Goal: Transaction & Acquisition: Purchase product/service

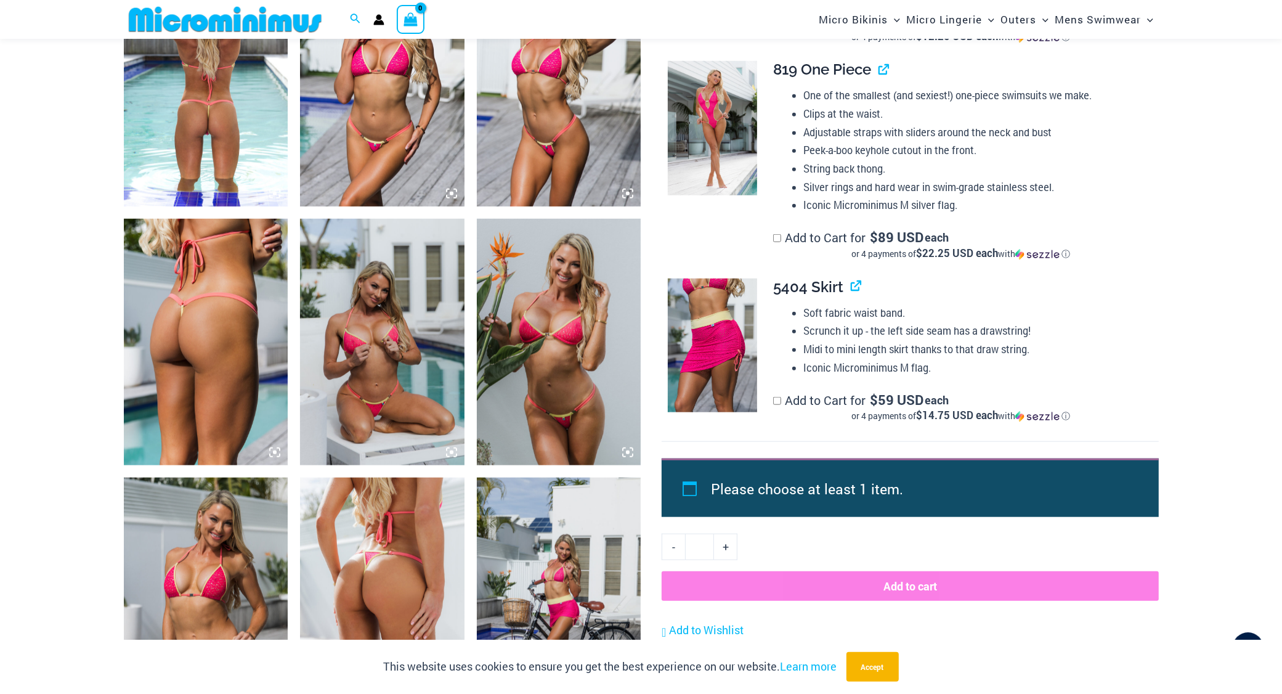
scroll to position [462, 0]
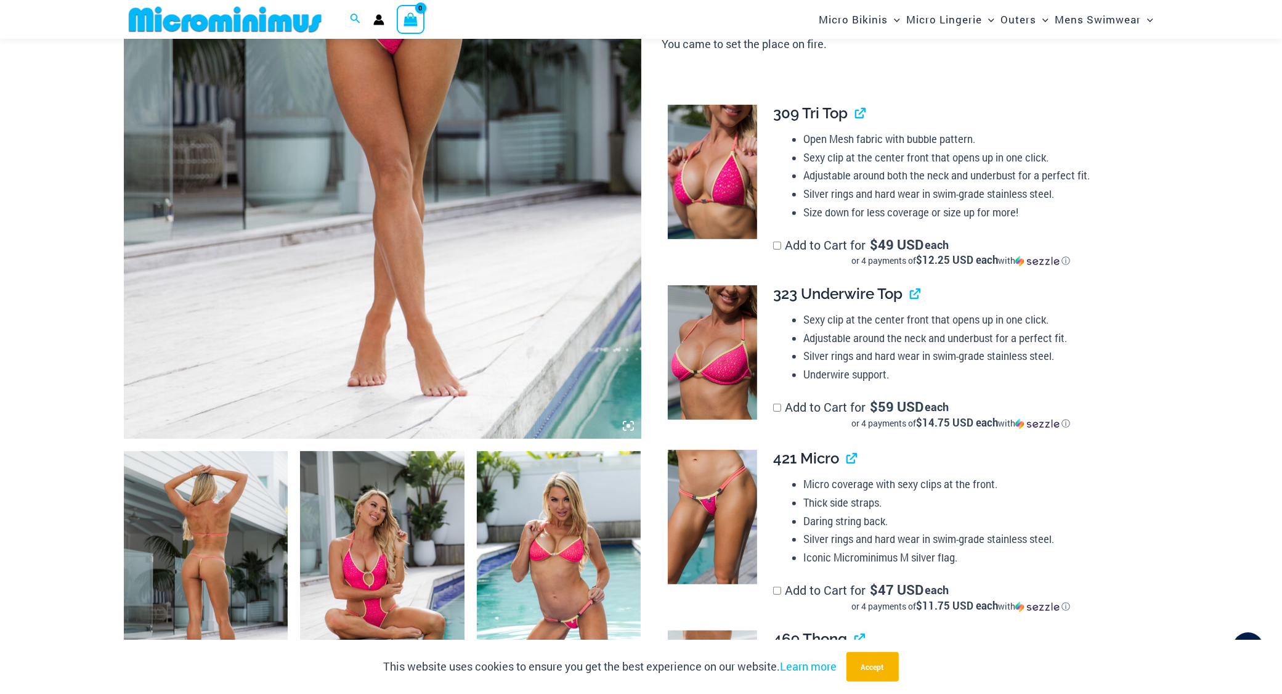
click at [627, 428] on icon at bounding box center [629, 426] width 4 height 4
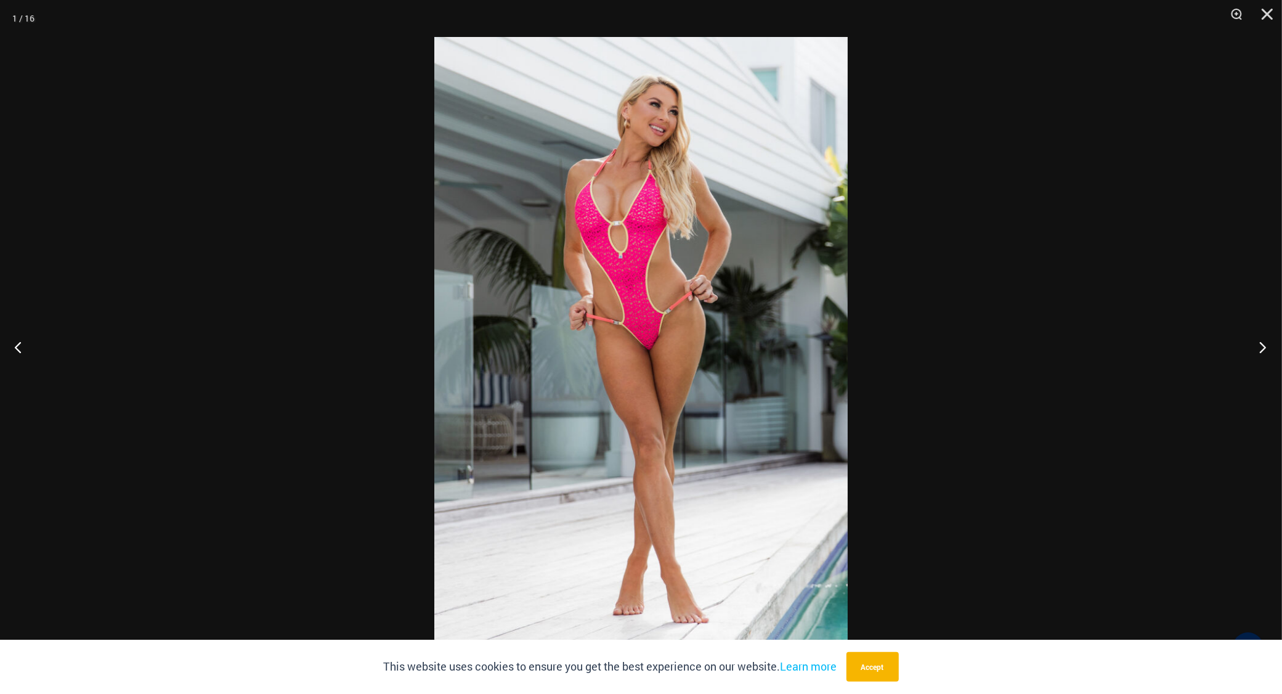
click at [1257, 348] on button "Next" at bounding box center [1259, 347] width 46 height 62
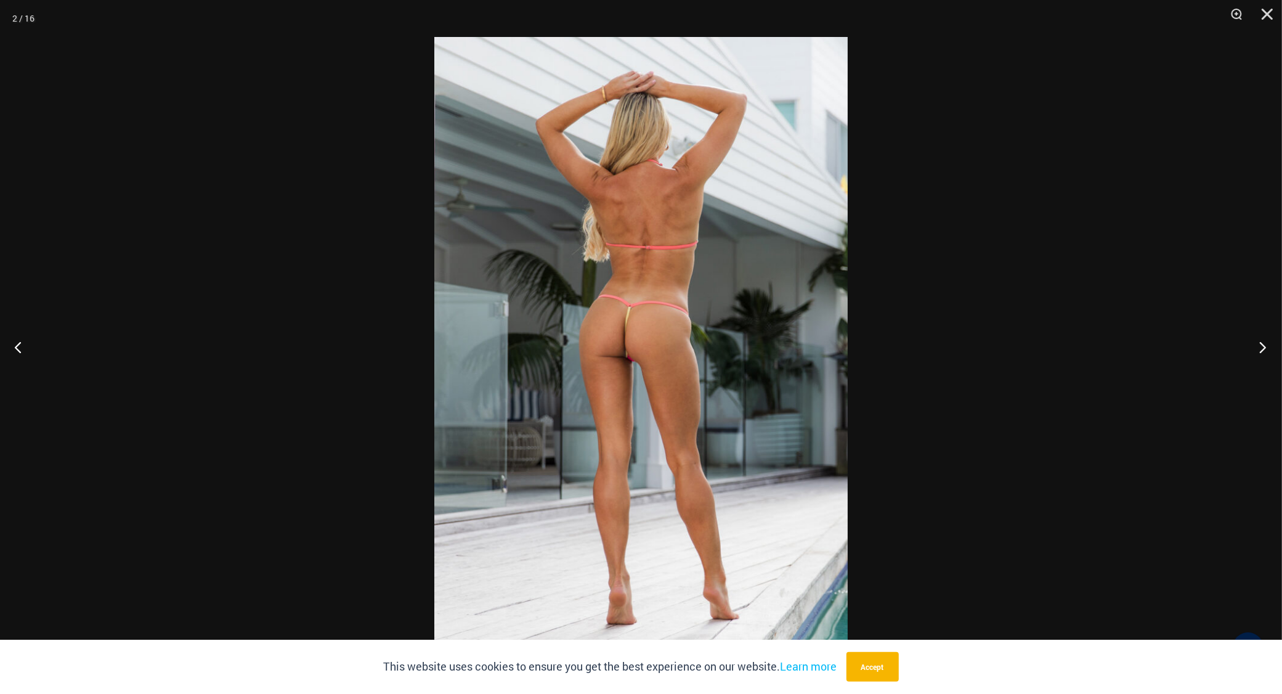
click at [1257, 348] on button "Next" at bounding box center [1259, 347] width 46 height 62
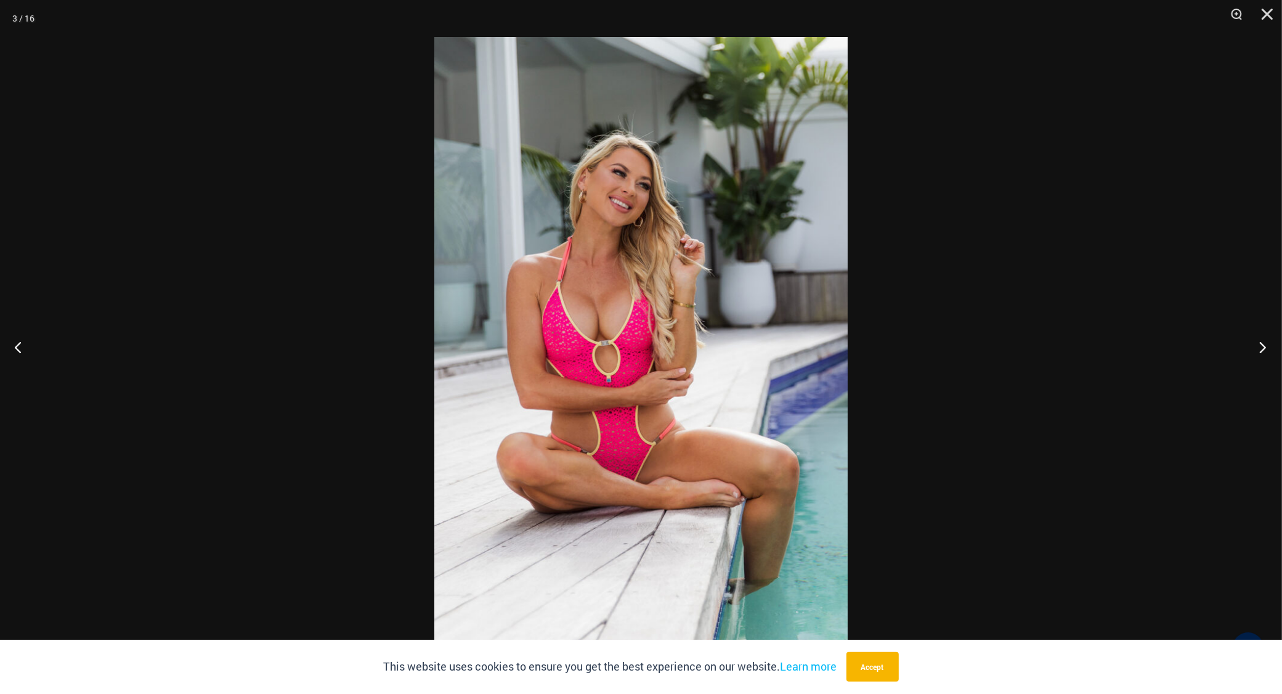
click at [1257, 348] on button "Next" at bounding box center [1259, 347] width 46 height 62
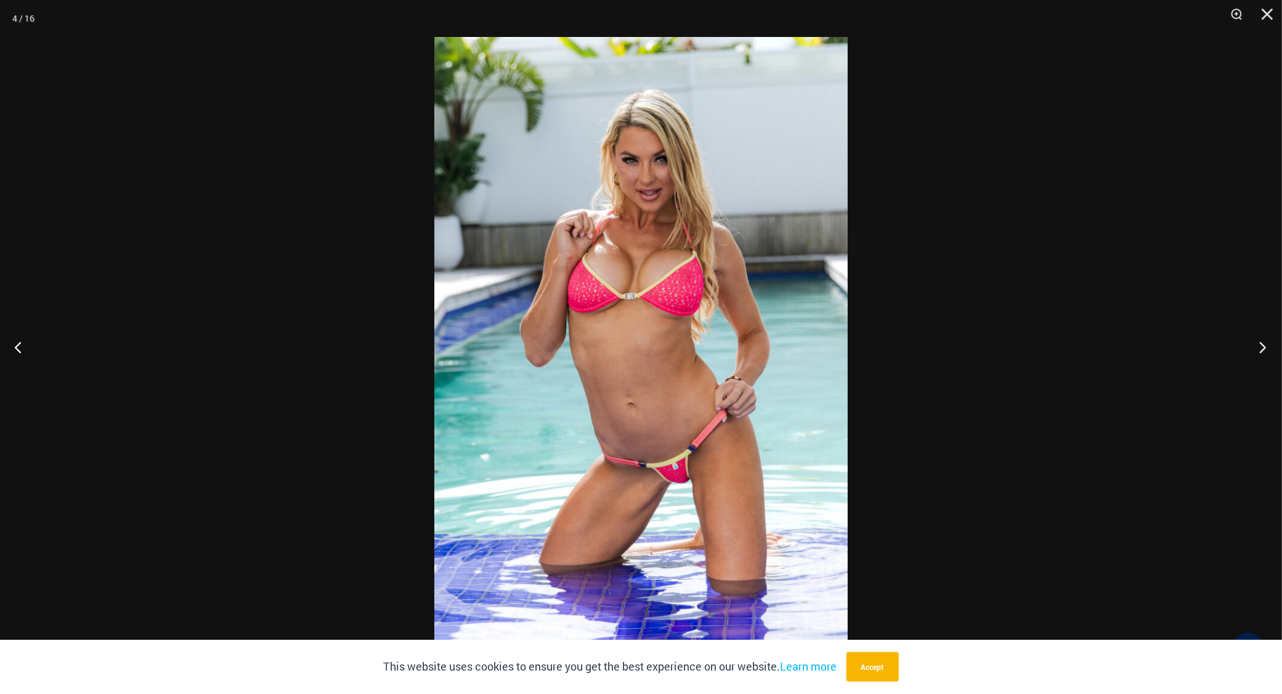
click at [1257, 348] on button "Next" at bounding box center [1259, 347] width 46 height 62
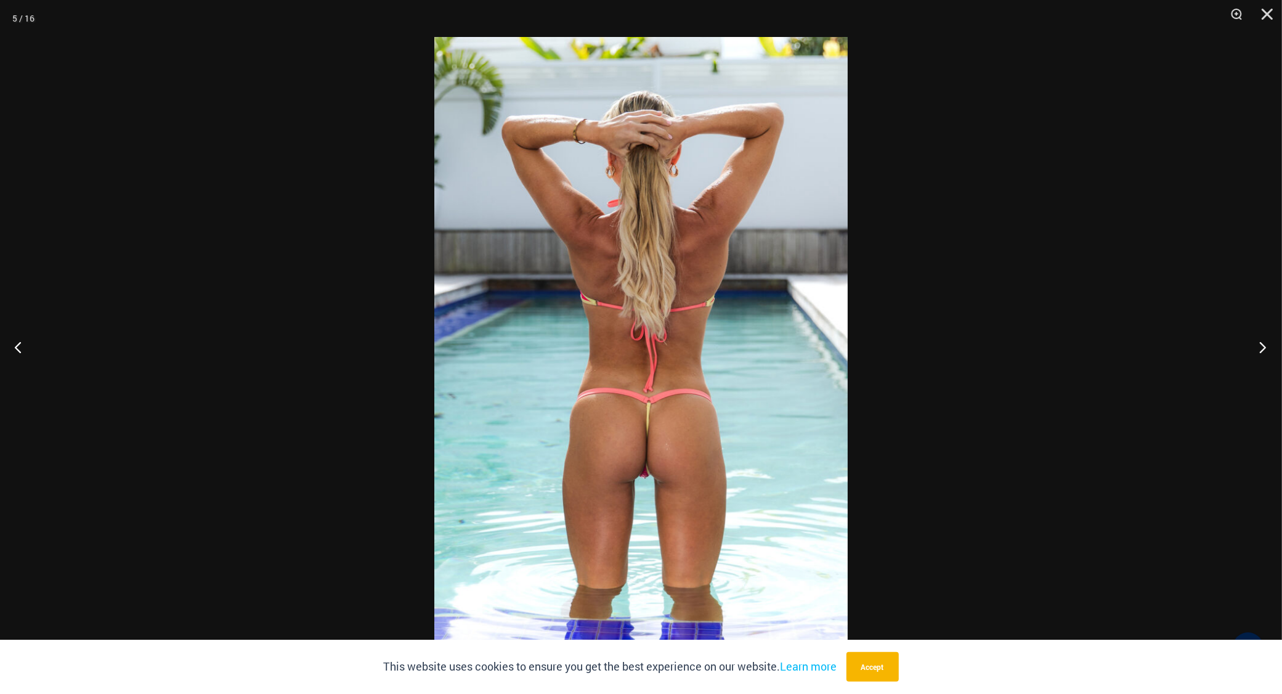
click at [1257, 348] on button "Next" at bounding box center [1259, 347] width 46 height 62
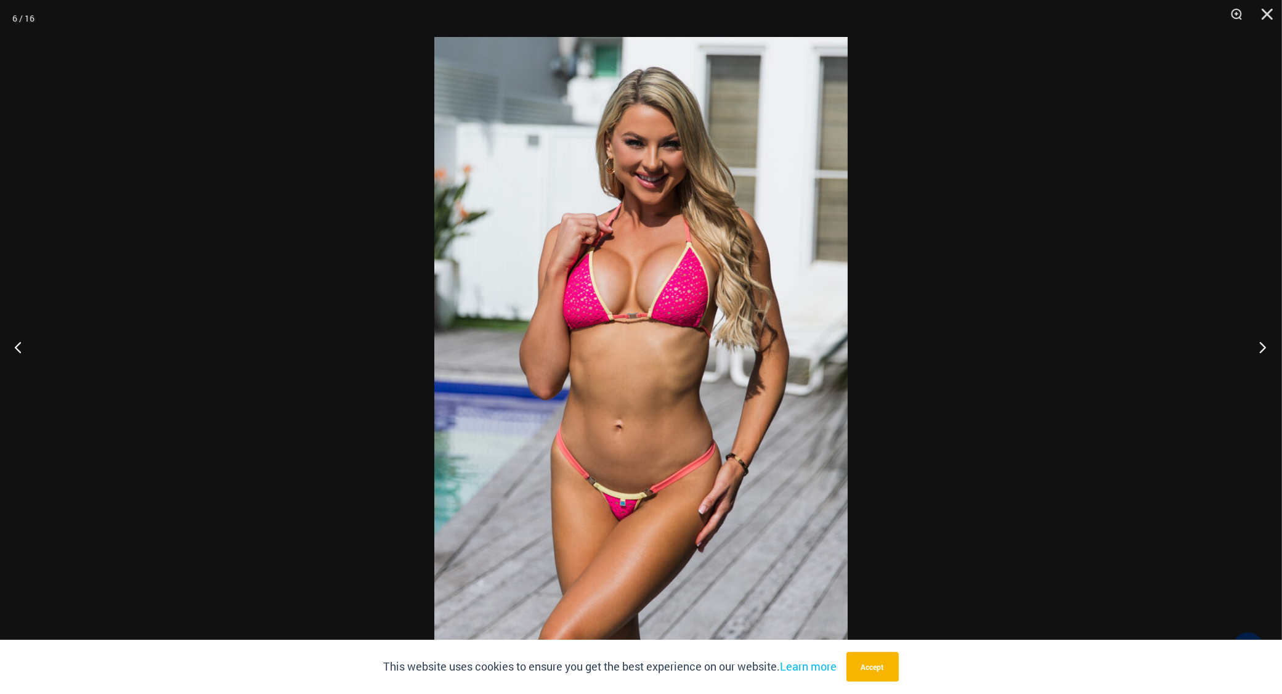
click at [1257, 348] on button "Next" at bounding box center [1259, 347] width 46 height 62
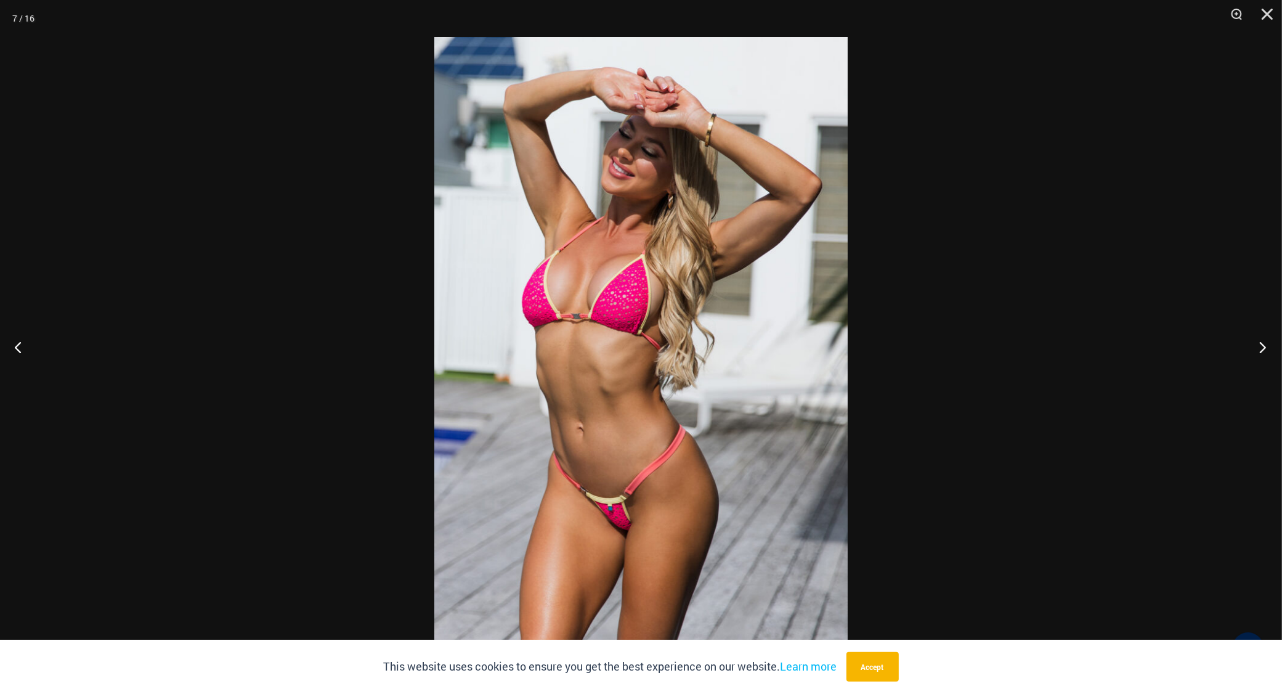
click at [1257, 348] on button "Next" at bounding box center [1259, 347] width 46 height 62
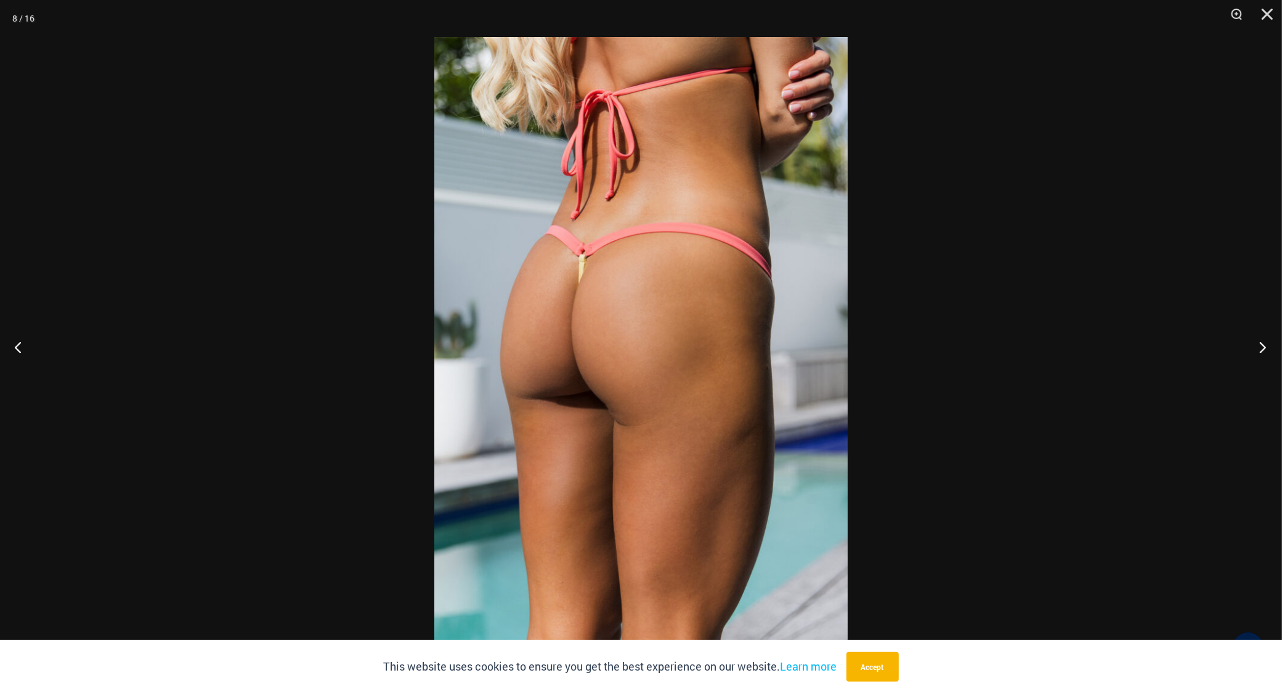
click at [1257, 348] on button "Next" at bounding box center [1259, 347] width 46 height 62
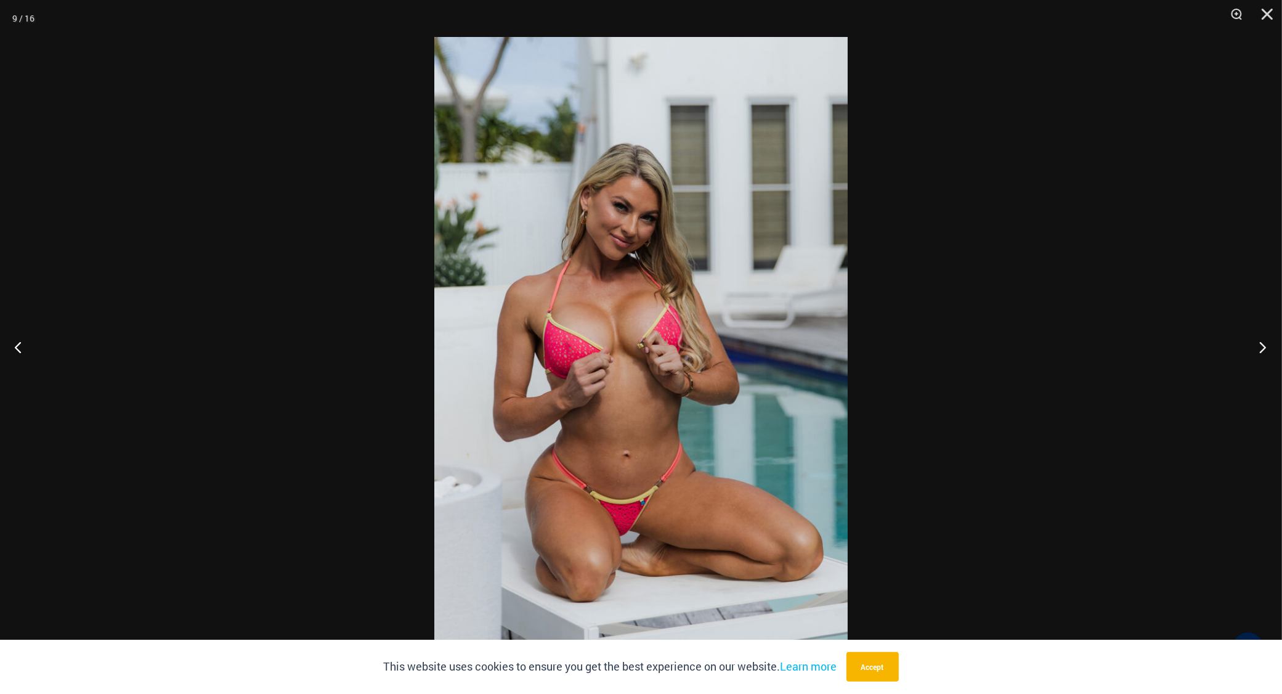
click at [1257, 348] on button "Next" at bounding box center [1259, 347] width 46 height 62
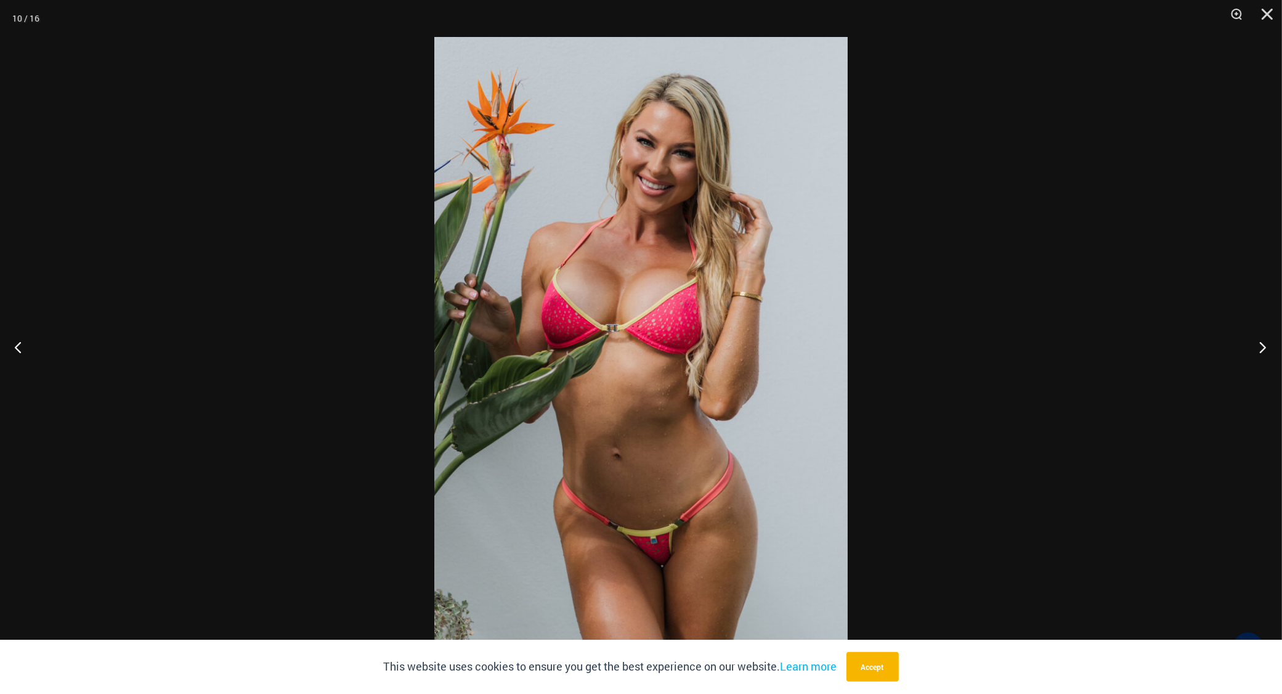
click at [1257, 348] on button "Next" at bounding box center [1259, 347] width 46 height 62
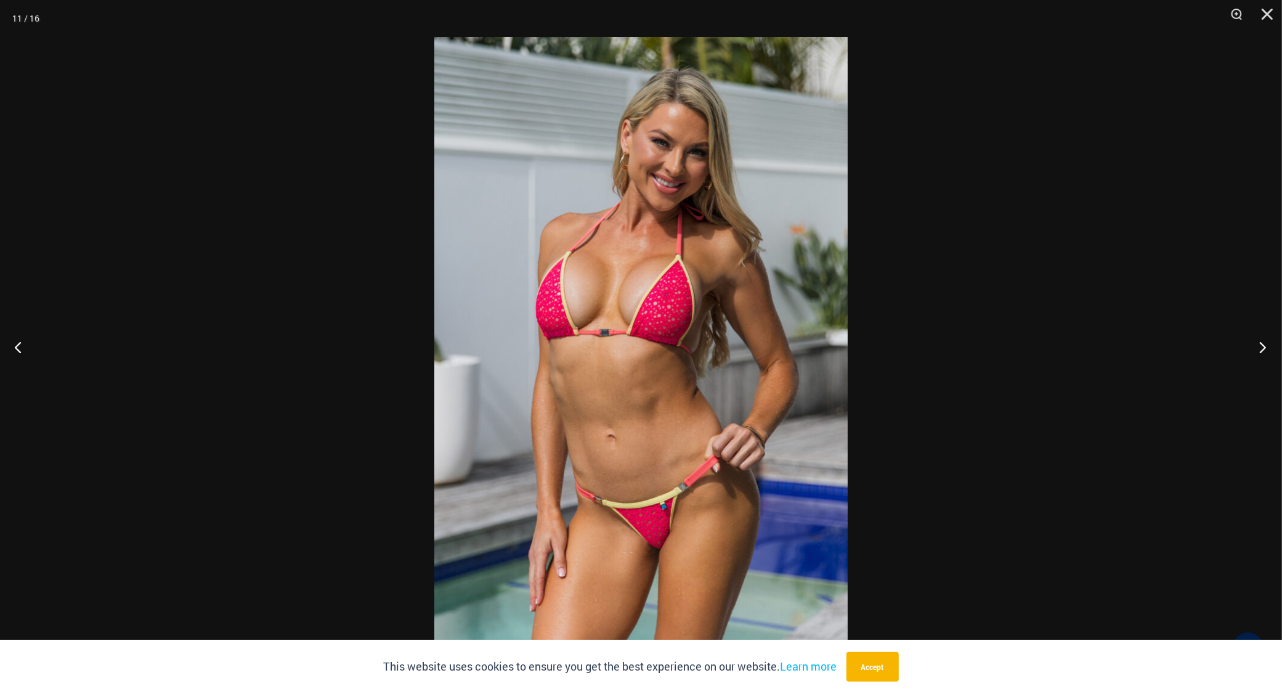
click at [1257, 348] on button "Next" at bounding box center [1259, 347] width 46 height 62
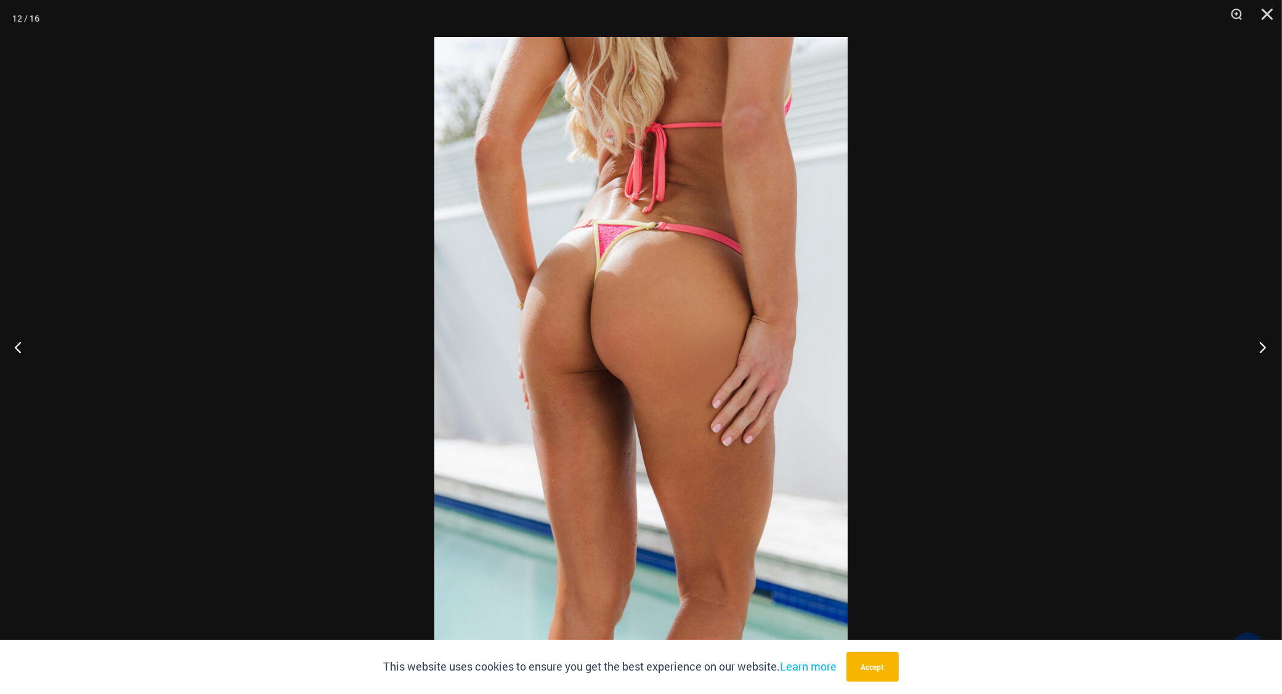
click at [1257, 348] on button "Next" at bounding box center [1259, 347] width 46 height 62
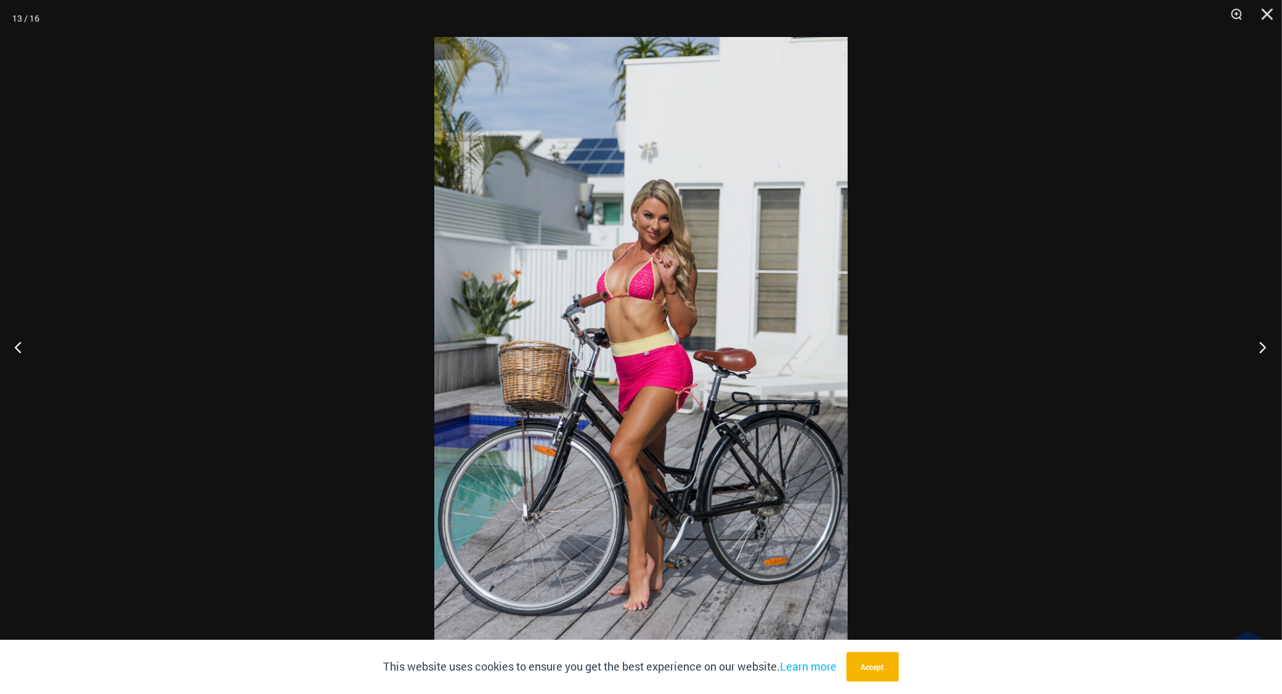
click at [1257, 348] on button "Next" at bounding box center [1259, 347] width 46 height 62
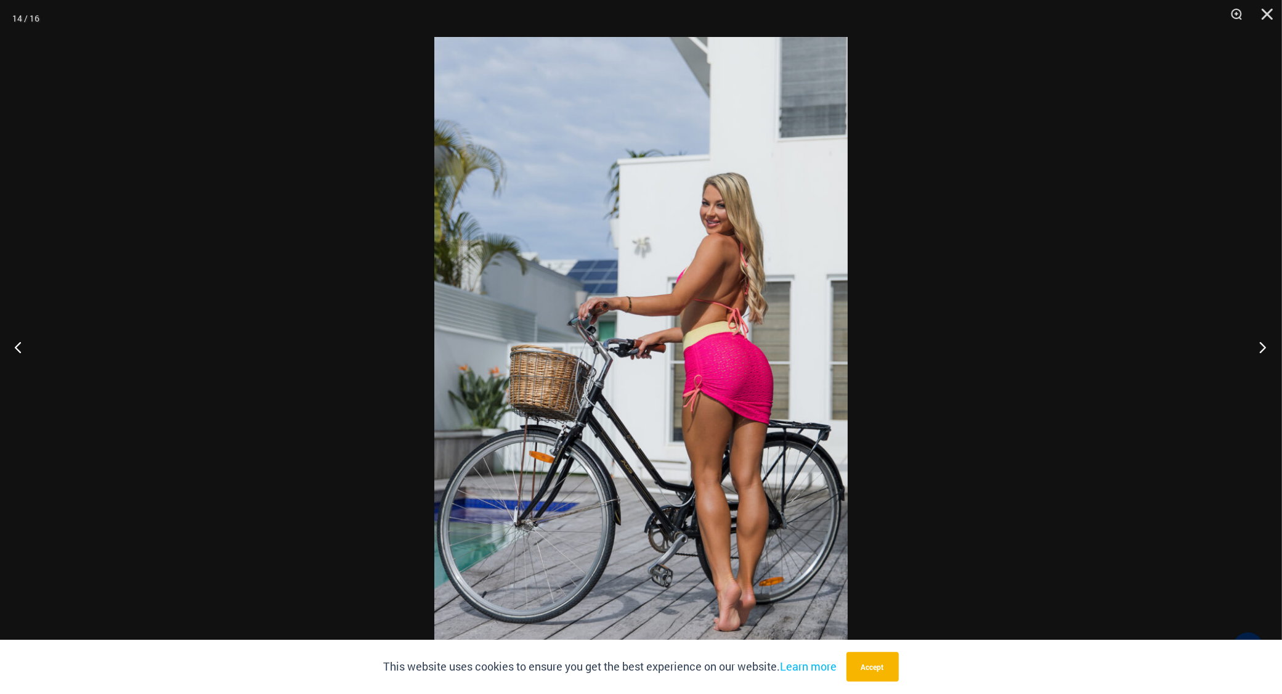
click at [1257, 348] on button "Next" at bounding box center [1259, 347] width 46 height 62
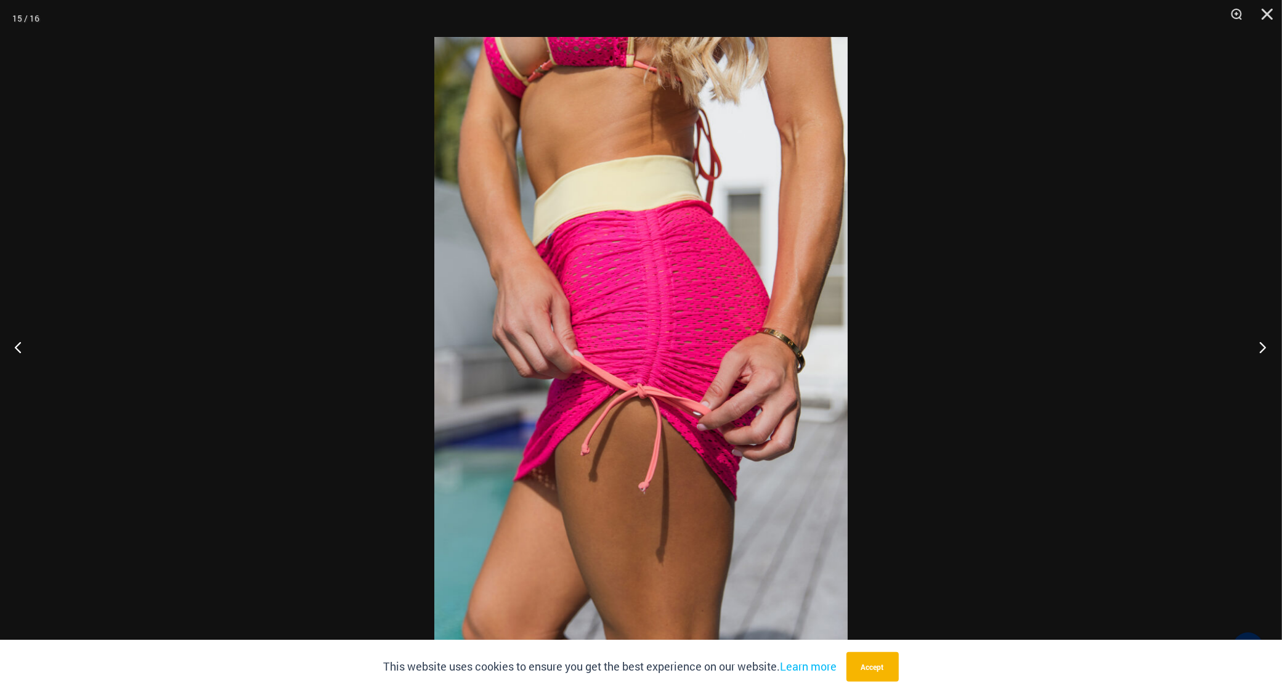
click at [1257, 348] on button "Next" at bounding box center [1259, 347] width 46 height 62
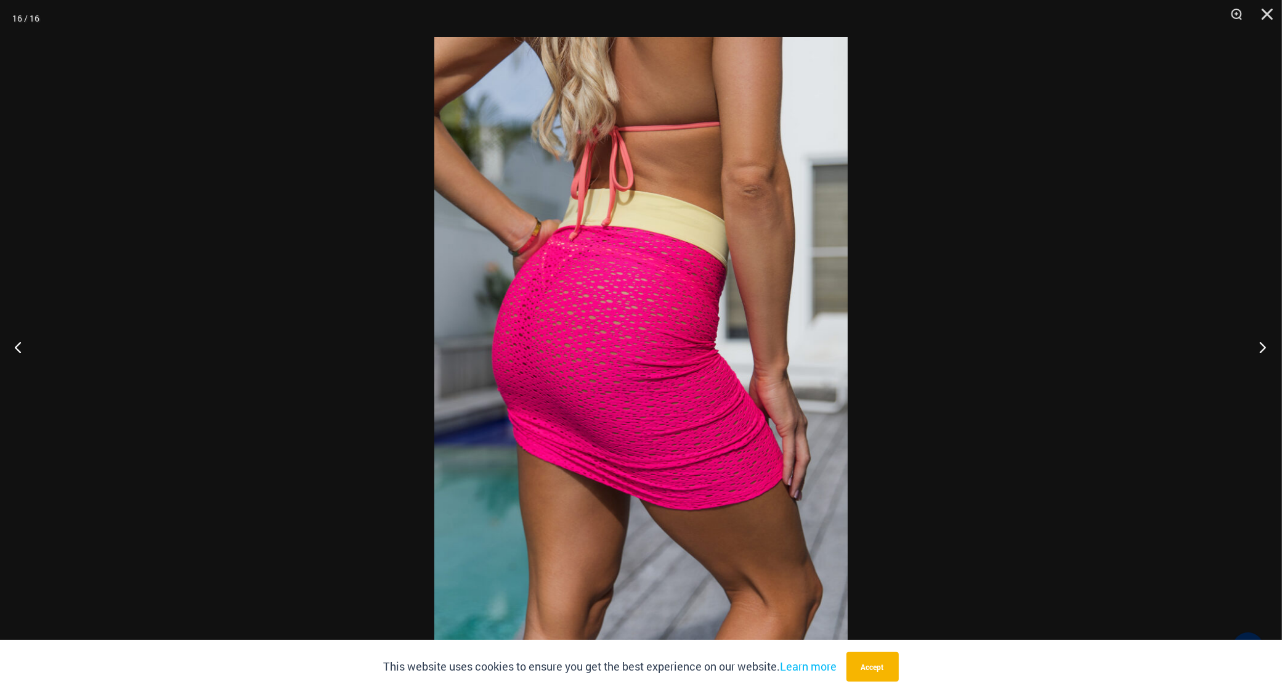
click at [1257, 348] on button "Next" at bounding box center [1259, 347] width 46 height 62
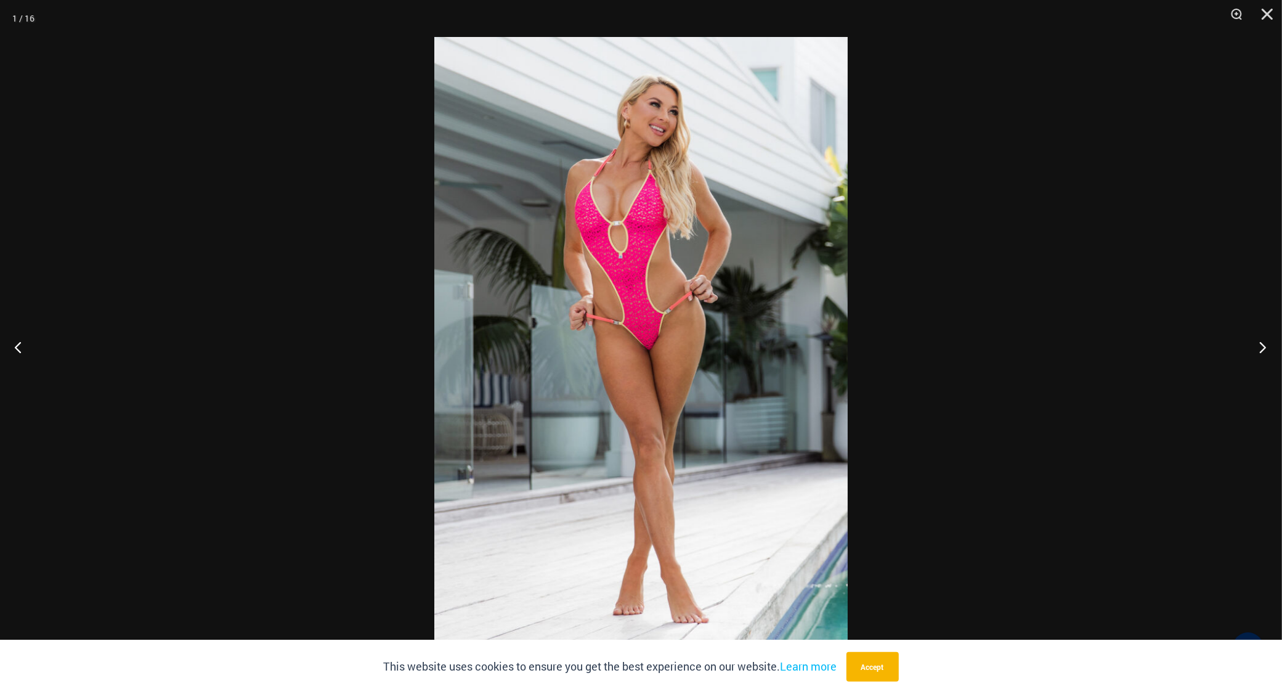
click at [1257, 348] on button "Next" at bounding box center [1259, 347] width 46 height 62
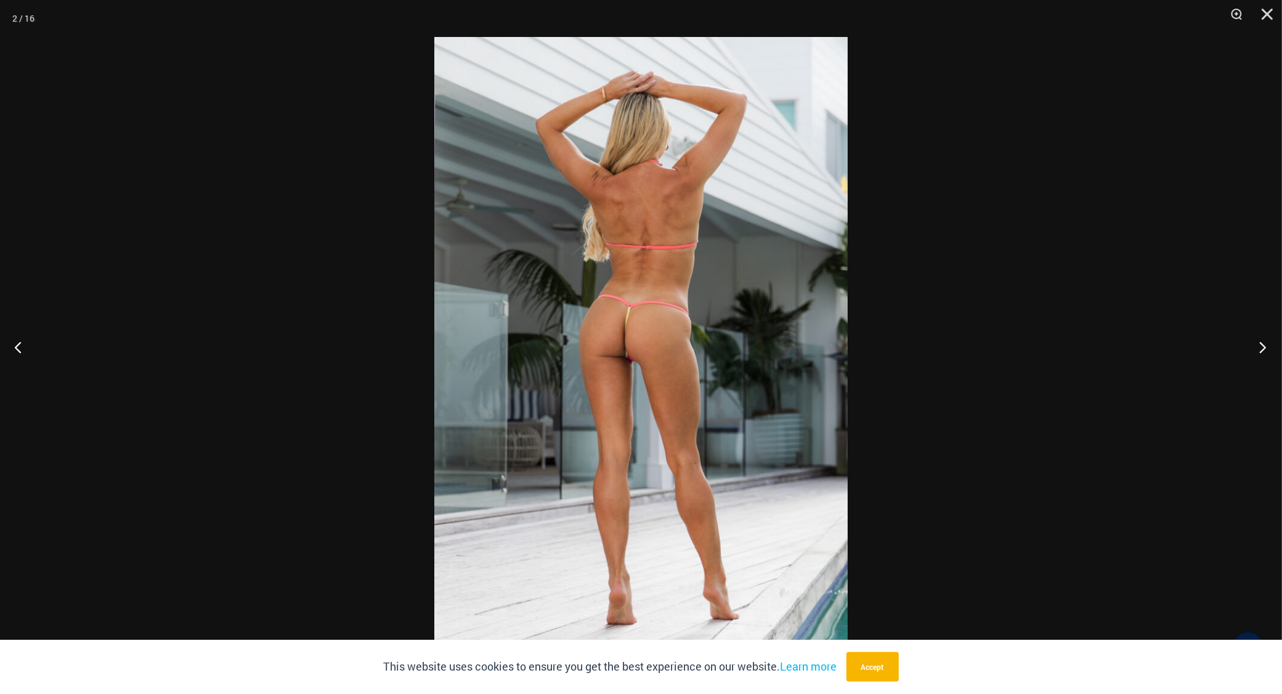
click at [1257, 348] on button "Next" at bounding box center [1259, 347] width 46 height 62
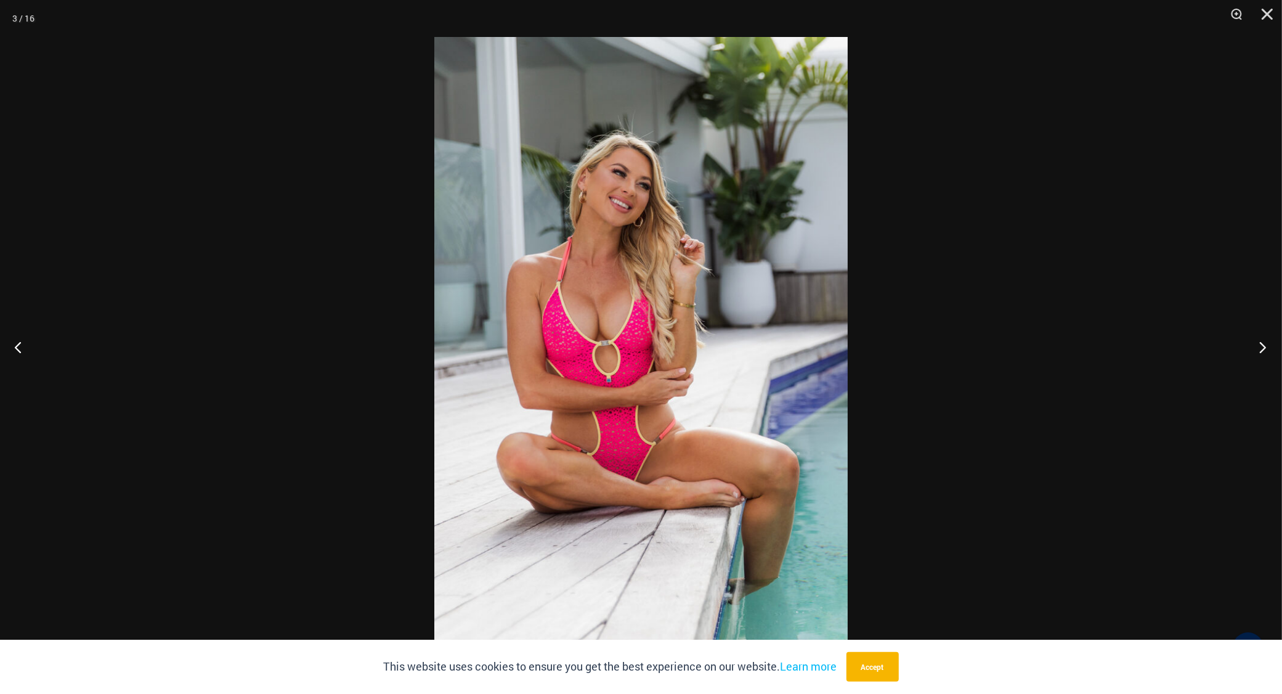
click at [1257, 348] on button "Next" at bounding box center [1259, 347] width 46 height 62
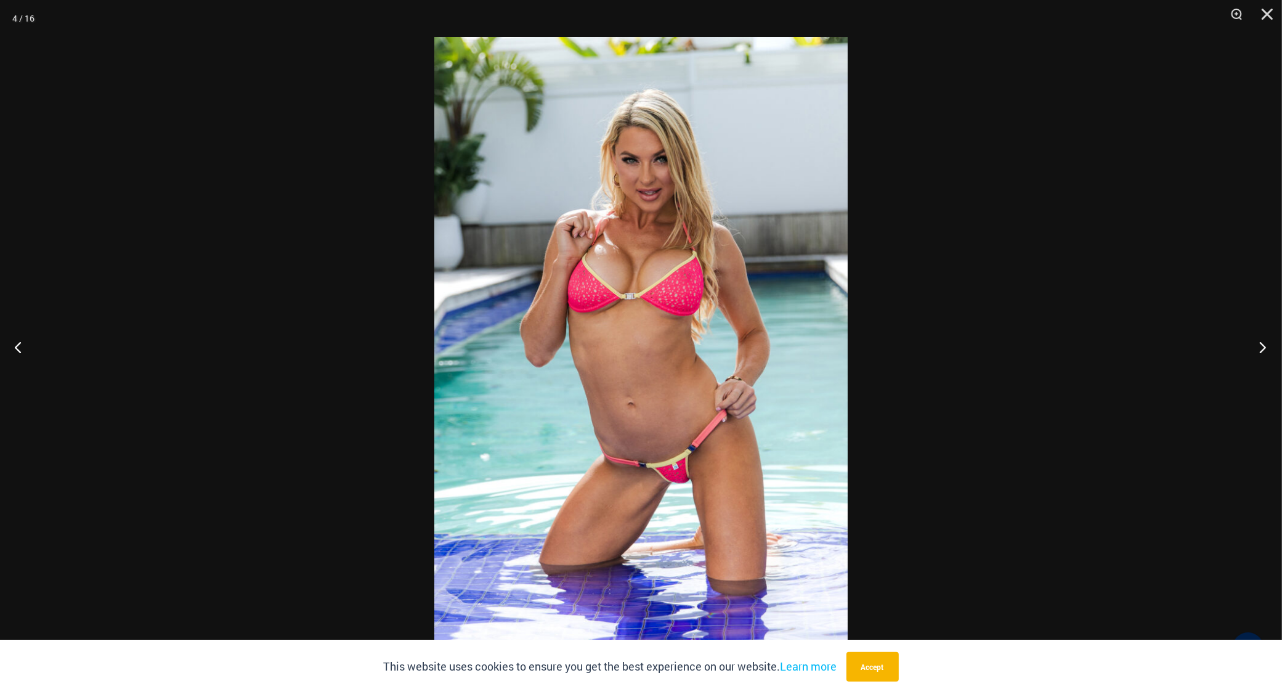
click at [1257, 348] on button "Next" at bounding box center [1259, 347] width 46 height 62
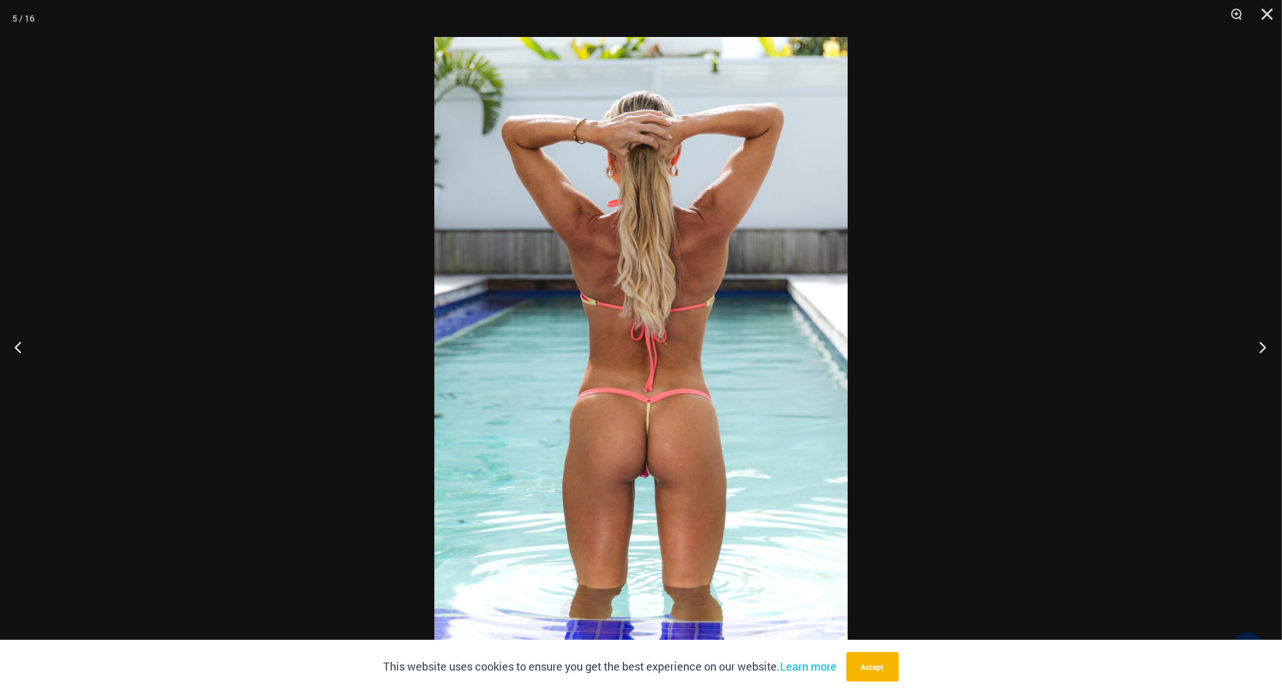
click at [1257, 348] on button "Next" at bounding box center [1259, 347] width 46 height 62
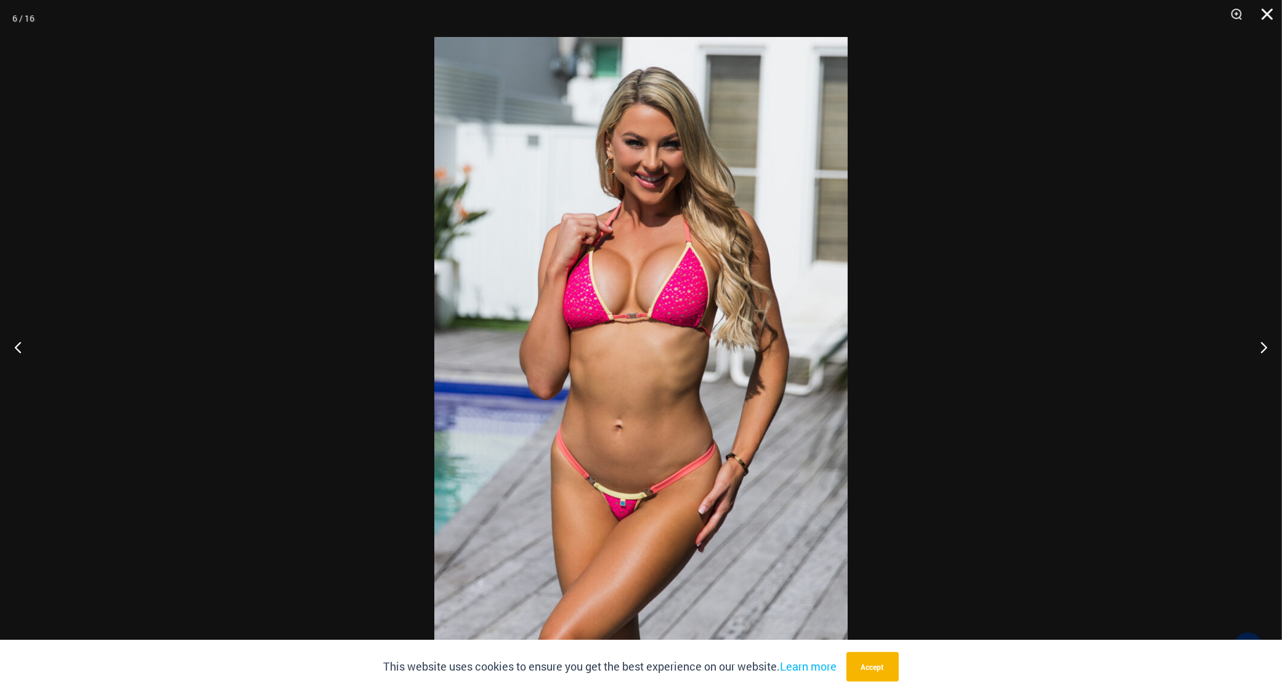
click at [1261, 13] on button "Close" at bounding box center [1263, 18] width 31 height 37
